Goal: Check status

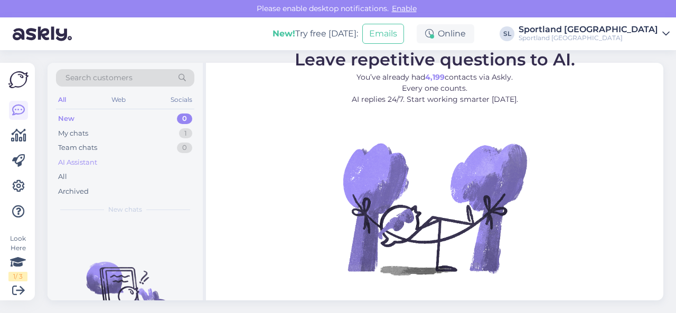
click at [108, 164] on div "AI Assistant" at bounding box center [125, 162] width 138 height 15
click at [95, 196] on div "Archived" at bounding box center [125, 191] width 138 height 15
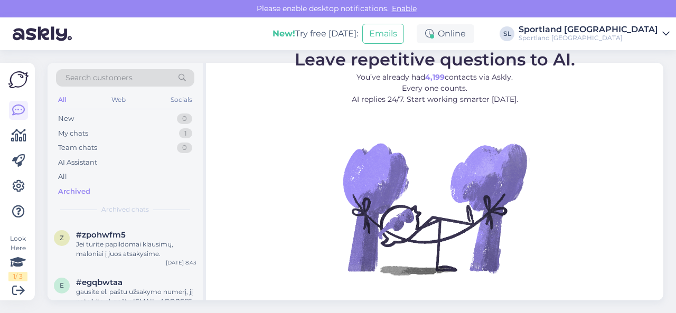
scroll to position [1215, 0]
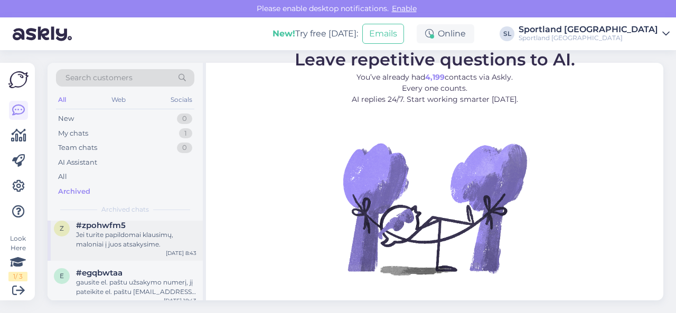
click at [126, 247] on div "Jei turite papildomai klausimų, maloniai į juos atsakysime." at bounding box center [136, 239] width 120 height 19
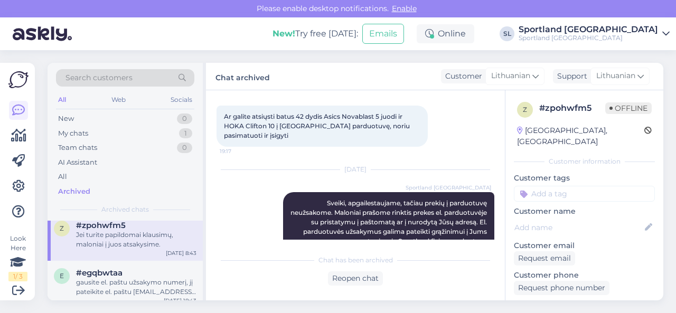
scroll to position [24, 0]
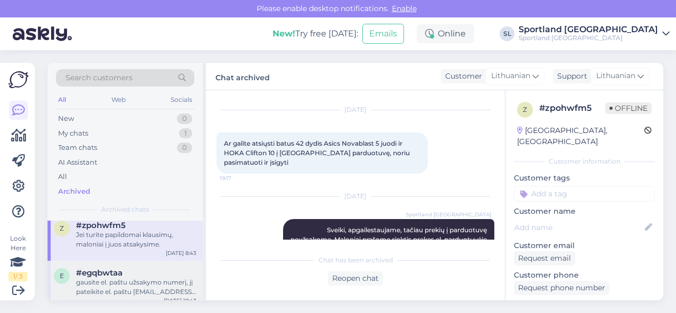
click at [133, 282] on div "gausite el. paštu užsakymo numerį, jį pateikite el. paštu [EMAIL_ADDRESS][DOMAI…" at bounding box center [136, 287] width 120 height 19
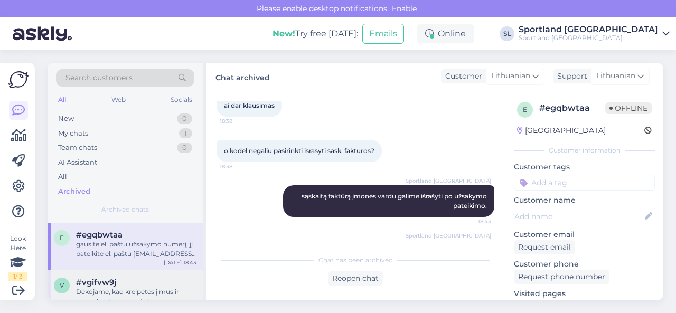
scroll to position [1268, 0]
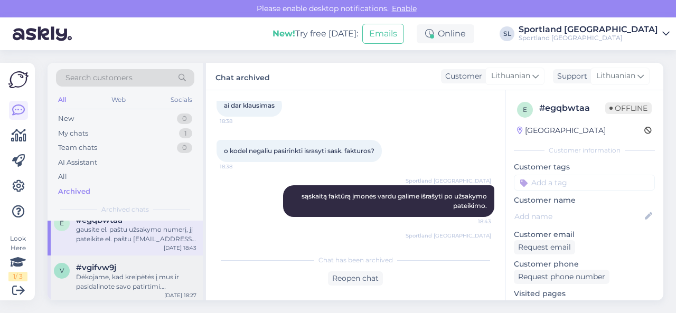
click at [146, 274] on div "Dėkojame, kad kreipėtės į mus ir pasidalinote savo patirtimi. Atsiprašome už ne…" at bounding box center [136, 282] width 120 height 19
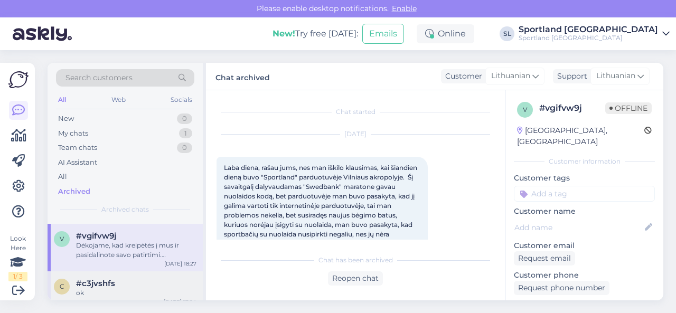
scroll to position [1321, 0]
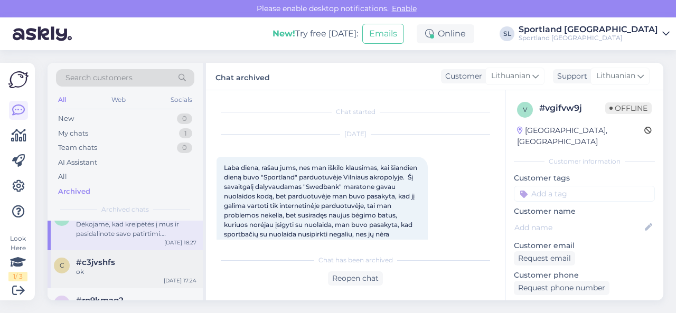
click at [126, 269] on div "ok" at bounding box center [136, 272] width 120 height 10
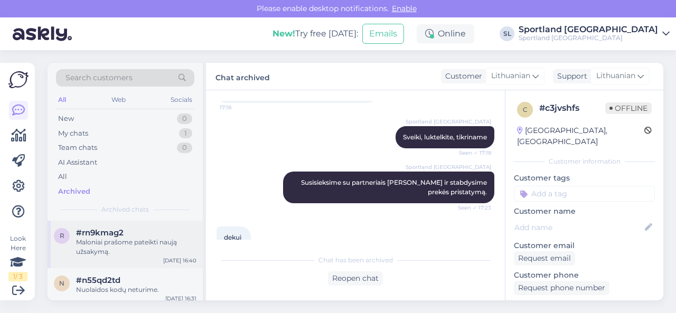
scroll to position [1374, 0]
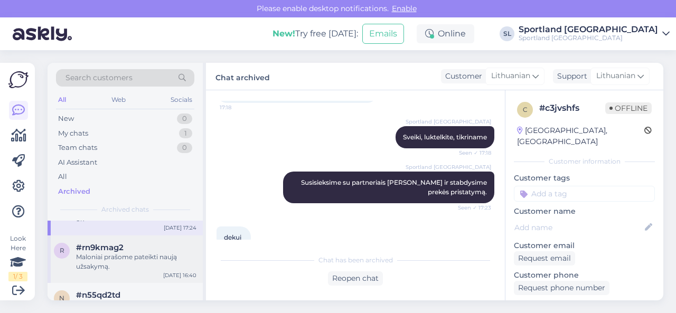
click at [127, 268] on div "Maloniai prašome pateikti naują užsakymą." at bounding box center [136, 262] width 120 height 19
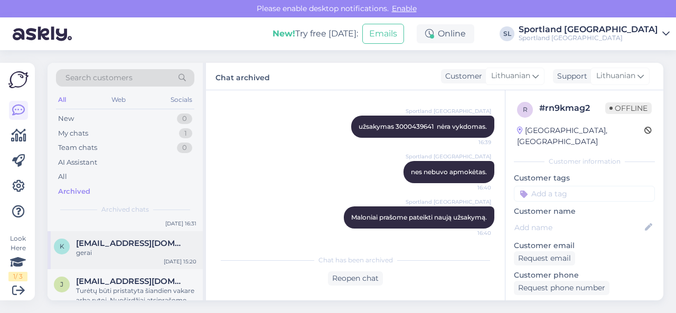
scroll to position [1479, 0]
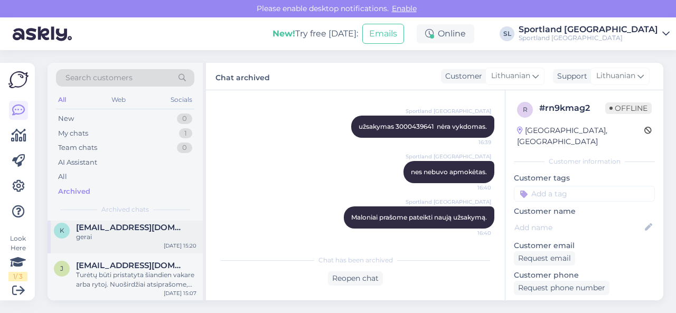
click at [143, 248] on div "k [EMAIL_ADDRESS][DOMAIN_NAME] gerai [DATE] 15:20" at bounding box center [125, 235] width 155 height 38
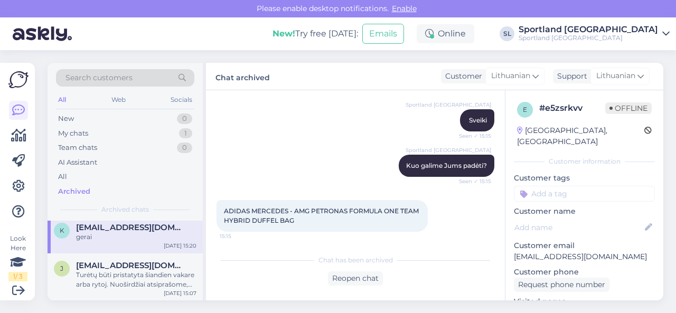
scroll to position [78, 0]
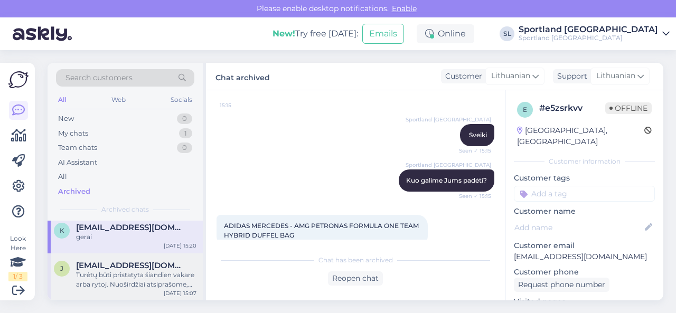
click at [120, 282] on div "Turėtų būti pristatyta šiandien vakare arba rytoj. Nuoširdžiai atsiprašome, jog…" at bounding box center [136, 280] width 120 height 19
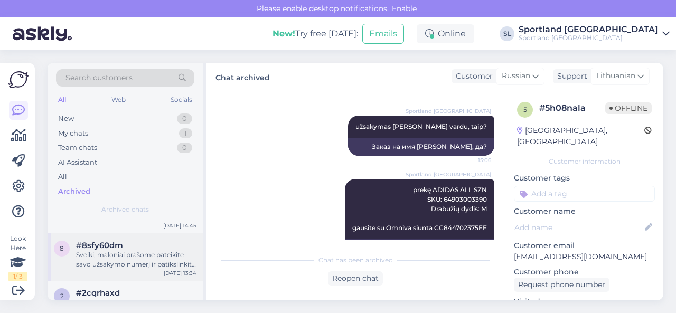
scroll to position [1532, 0]
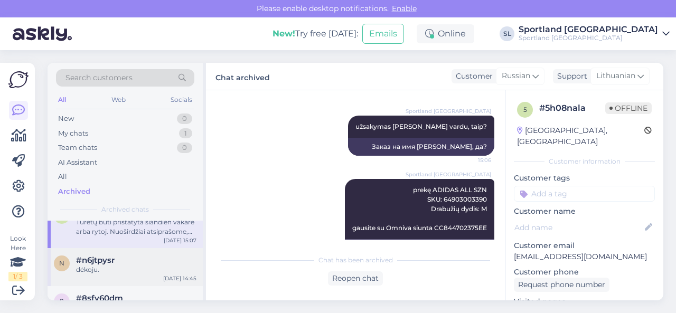
click at [130, 273] on div "dėkoju." at bounding box center [136, 270] width 120 height 10
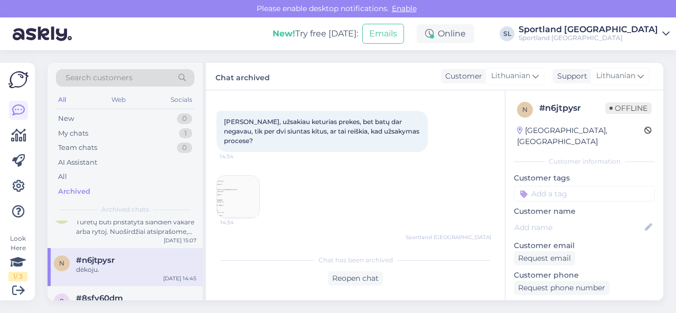
scroll to position [30, 0]
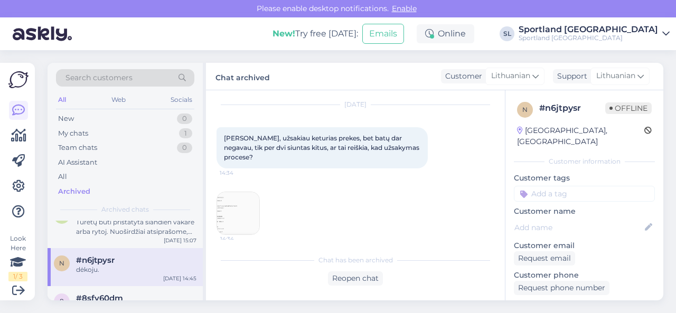
click at [253, 207] on img at bounding box center [238, 213] width 42 height 42
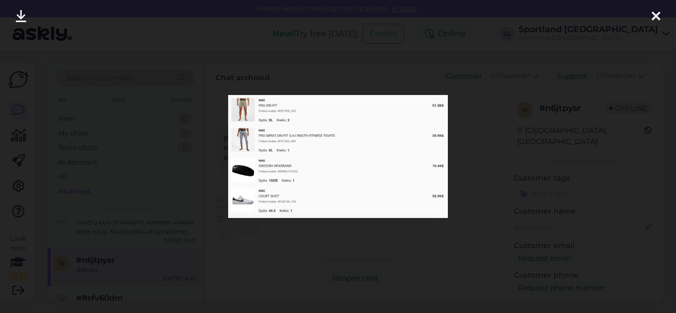
drag, startPoint x: 284, startPoint y: 240, endPoint x: 254, endPoint y: 239, distance: 30.1
click at [283, 239] on div at bounding box center [338, 156] width 676 height 313
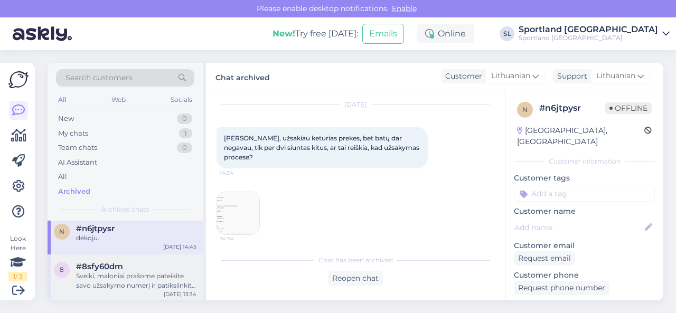
scroll to position [1585, 0]
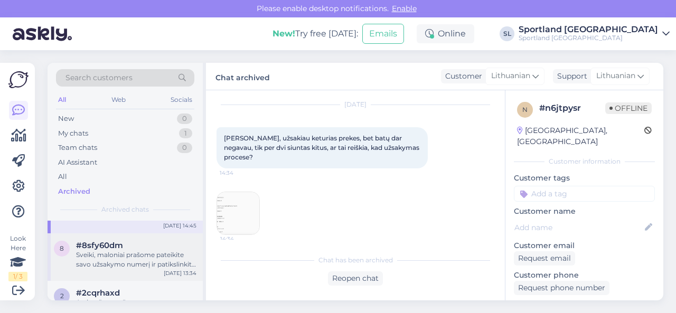
click at [127, 255] on div "Sveiki, maloniai prašome pateikite savo užsakymo numerį ir patikslinkite kaip p…" at bounding box center [136, 259] width 120 height 19
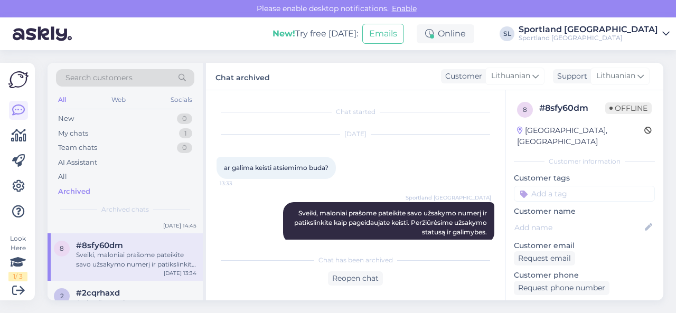
scroll to position [15, 0]
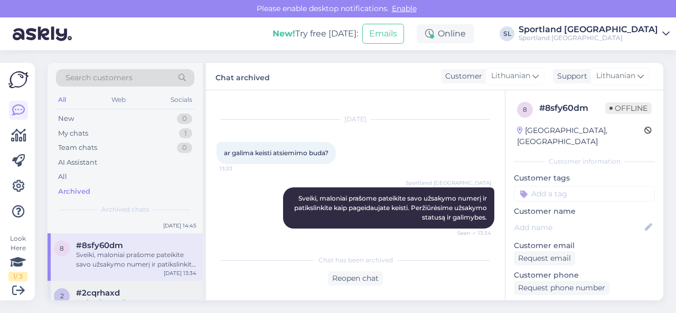
click at [123, 288] on div "#2cqrhaxd" at bounding box center [136, 293] width 120 height 10
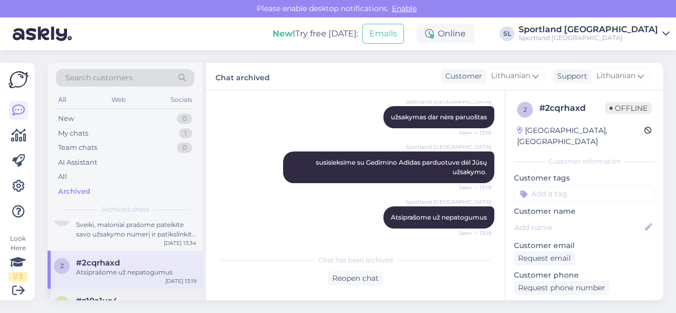
scroll to position [1638, 0]
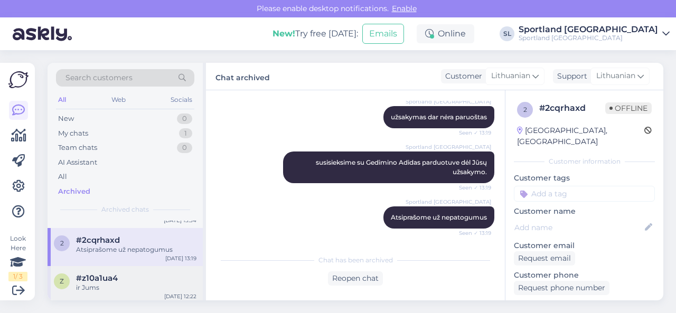
click at [136, 285] on div "ir Jums" at bounding box center [136, 288] width 120 height 10
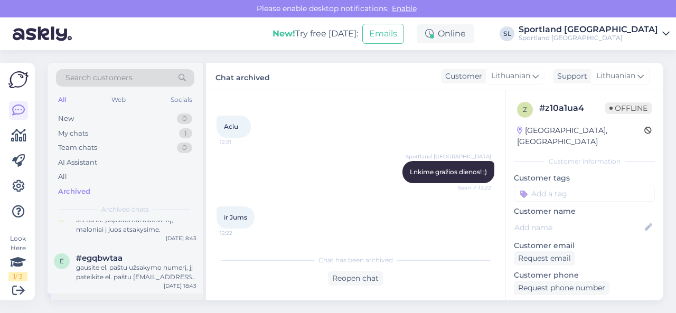
scroll to position [1215, 0]
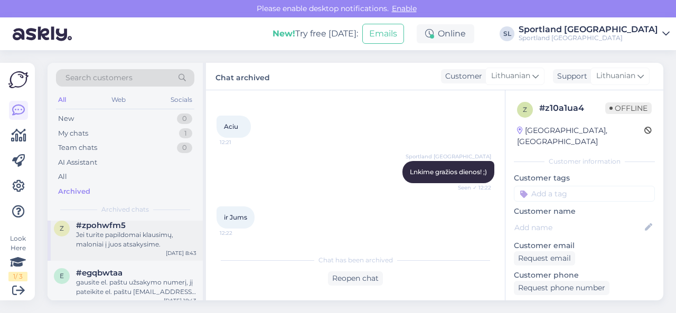
click at [119, 253] on div "z #zpohwfm5 Jei turite papildomai klausimų, maloniai į juos atsakysime. [DATE] …" at bounding box center [125, 237] width 155 height 48
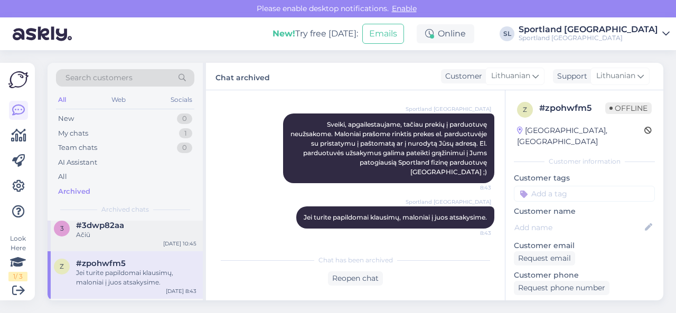
scroll to position [1162, 0]
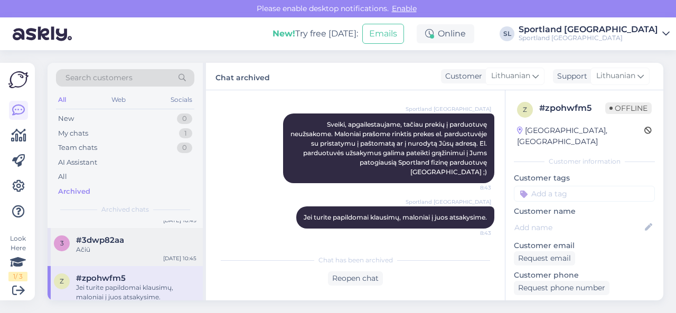
click at [127, 256] on div "3 #3dwp82aa Ačiū [DATE] 10:45" at bounding box center [125, 247] width 155 height 38
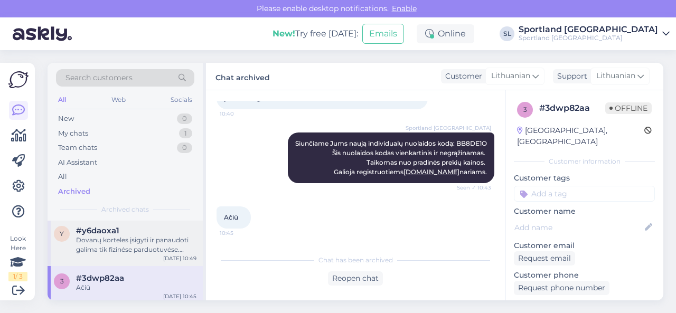
scroll to position [1109, 0]
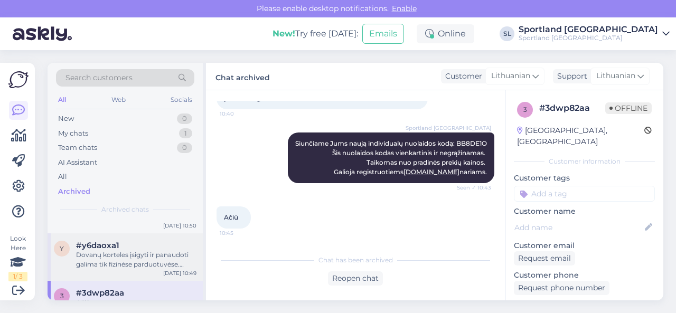
click at [128, 256] on div "Dovanų korteles įsigyti ir panaudoti galima tik fizinėse parduotuvėse. Dovanų k…" at bounding box center [136, 259] width 120 height 19
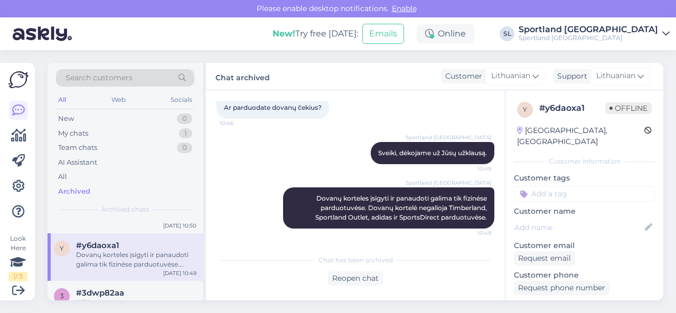
scroll to position [1057, 0]
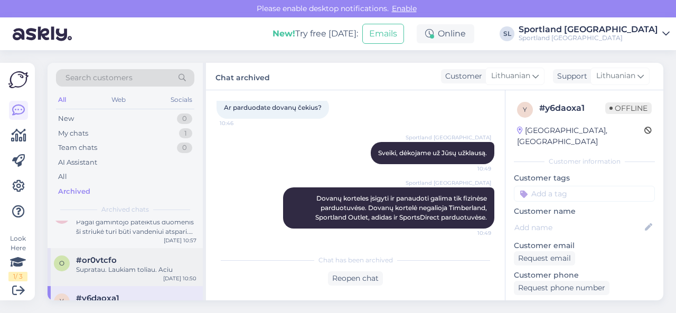
click at [123, 262] on div "#or0vtcfo" at bounding box center [136, 261] width 120 height 10
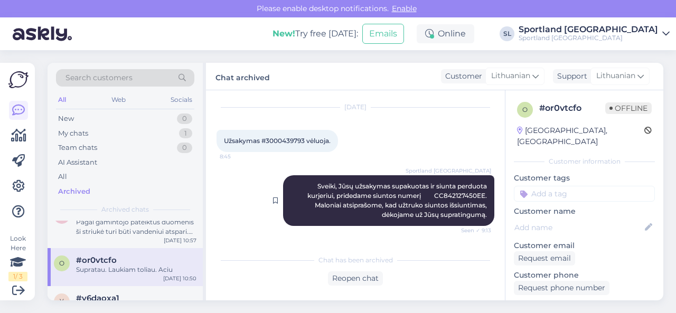
scroll to position [13, 0]
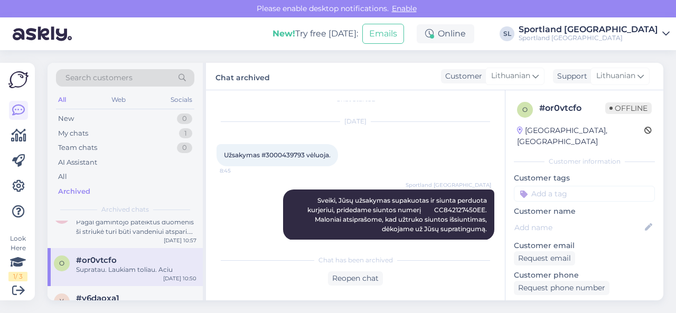
click at [286, 151] on div "Užsakymas #3000439793 vėluoja. 8:45" at bounding box center [278, 155] width 122 height 22
copy span "3000439793"
